Goal: Task Accomplishment & Management: Manage account settings

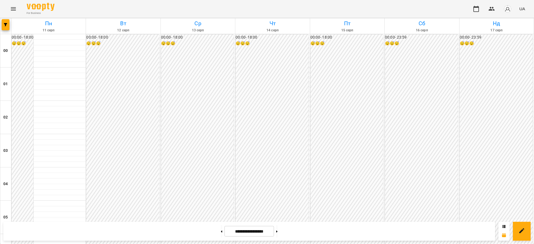
scroll to position [615, 0]
click at [277, 231] on icon at bounding box center [276, 232] width 1 height 2
type input "**********"
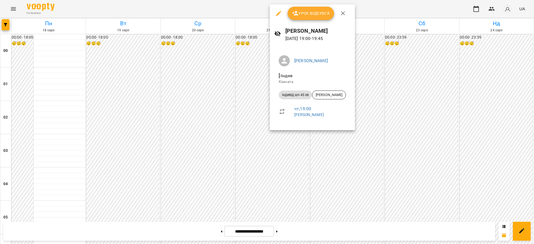
click at [320, 13] on span "Урок відбувся" at bounding box center [311, 13] width 38 height 7
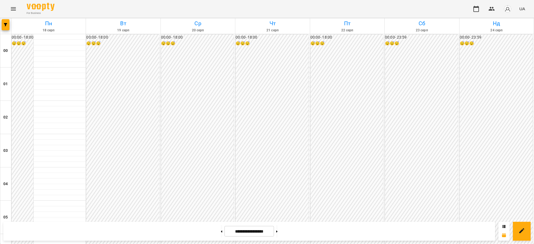
scroll to position [591, 0]
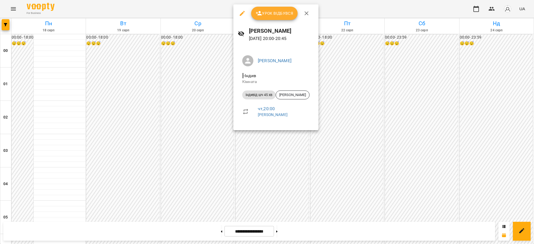
click at [281, 13] on span "Урок відбувся" at bounding box center [274, 13] width 38 height 7
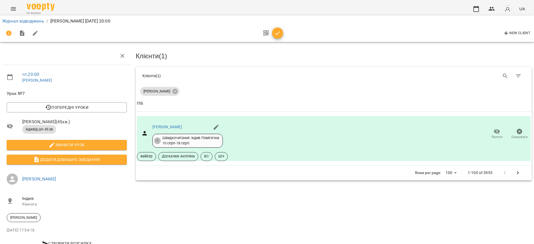
scroll to position [21, 0]
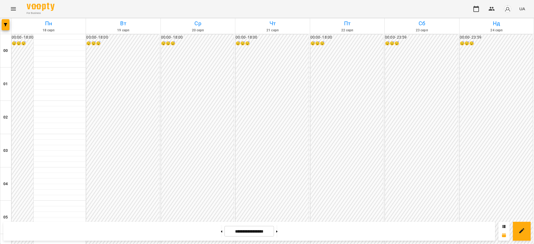
scroll to position [591, 0]
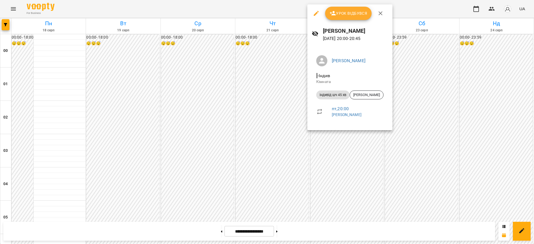
click at [346, 12] on span "Урок відбувся" at bounding box center [348, 13] width 38 height 7
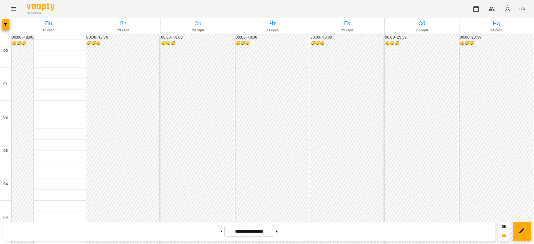
scroll to position [591, 0]
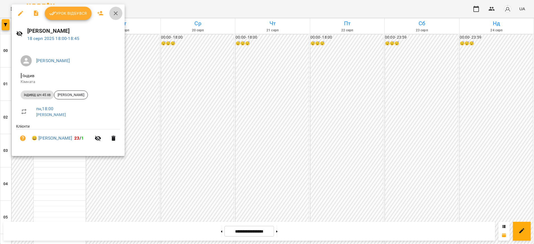
click at [117, 13] on icon "button" at bounding box center [115, 13] width 7 height 7
